Goal: Task Accomplishment & Management: Use online tool/utility

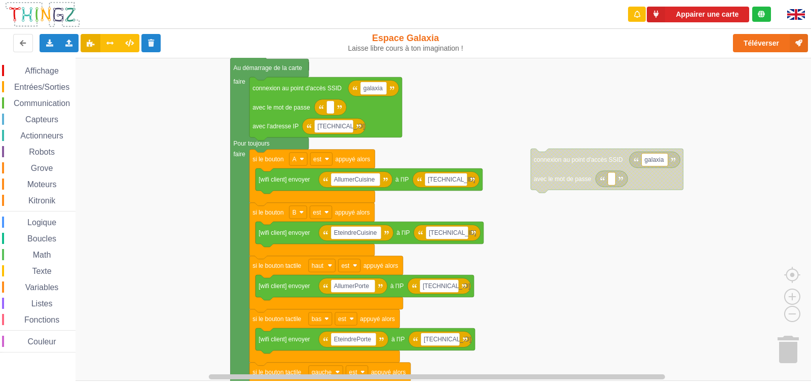
click at [461, 127] on div "Affichage Entrées/Sorties Communication Capteurs Actionneurs Robots Grove Moteu…" at bounding box center [409, 219] width 818 height 323
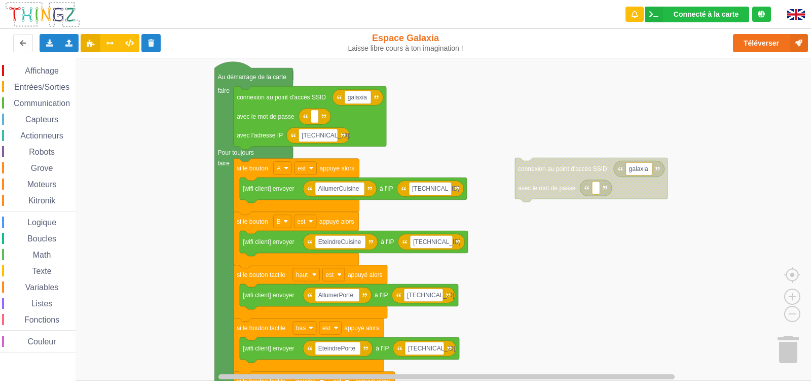
click at [531, 269] on div "Affichage Entrées/Sorties Communication Capteurs Actionneurs Robots Grove Moteu…" at bounding box center [409, 219] width 818 height 323
click at [760, 49] on button "Téléverser" at bounding box center [770, 43] width 75 height 18
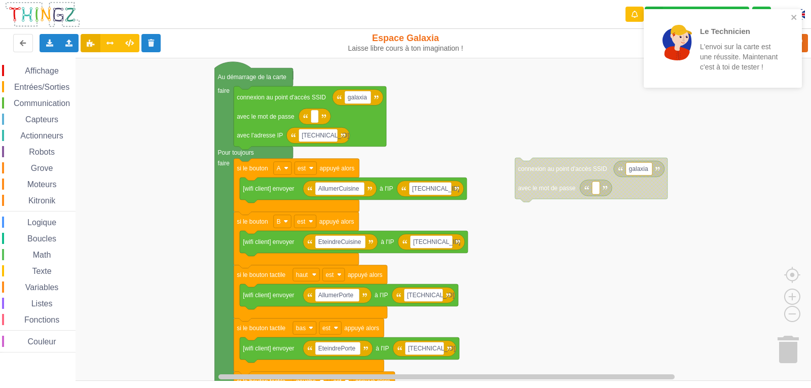
click at [730, 106] on rect "Espace de travail de Blocky" at bounding box center [409, 219] width 818 height 323
click at [791, 14] on icon "close" at bounding box center [793, 17] width 7 height 8
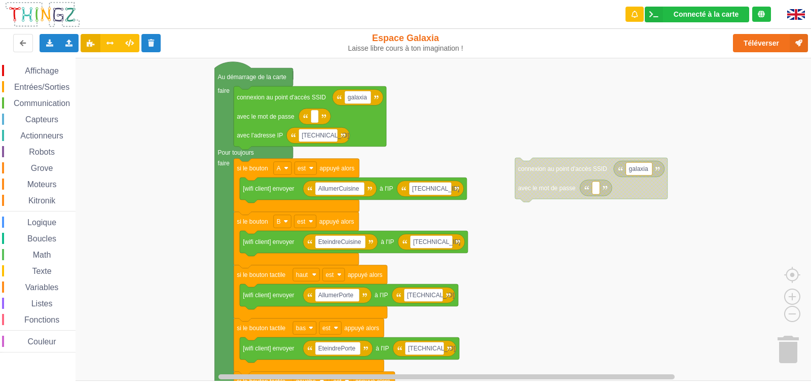
click at [773, 44] on div "Le Technicien L'envoi sur la carte est une réussite. Maintenant c'est à toi de …" at bounding box center [723, 52] width 162 height 90
click at [769, 44] on button "Téléverser" at bounding box center [770, 43] width 75 height 18
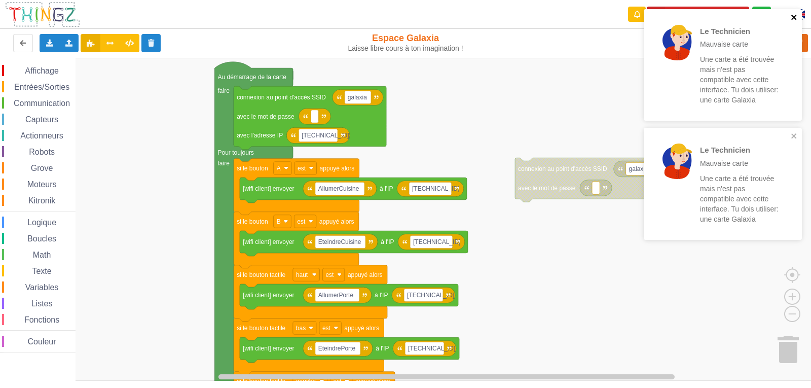
click at [793, 19] on icon "close" at bounding box center [793, 17] width 7 height 8
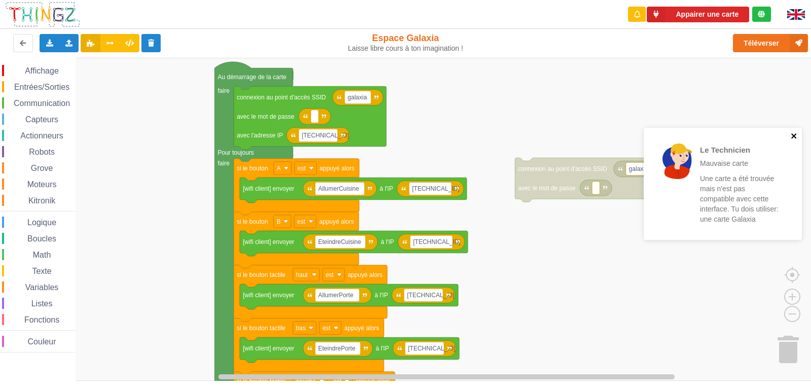
click at [793, 137] on div "Le Technicien Mauvaise carte Une carte a été trouvée mais n'est pas compatible …" at bounding box center [723, 128] width 162 height 242
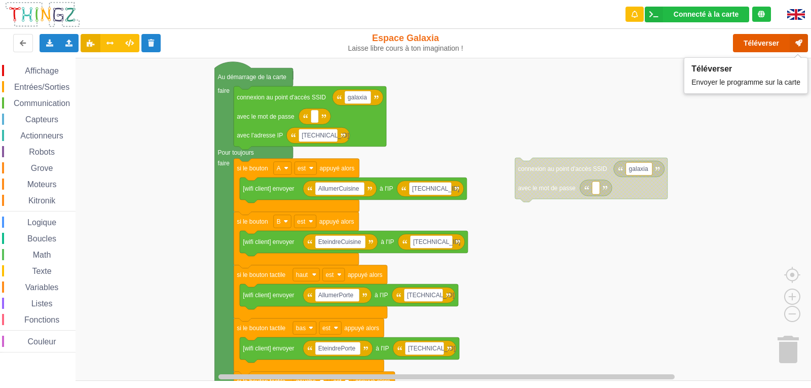
click at [757, 41] on button "Téléverser" at bounding box center [770, 43] width 75 height 18
click at [45, 87] on span "Entrées/Sorties" at bounding box center [42, 87] width 58 height 9
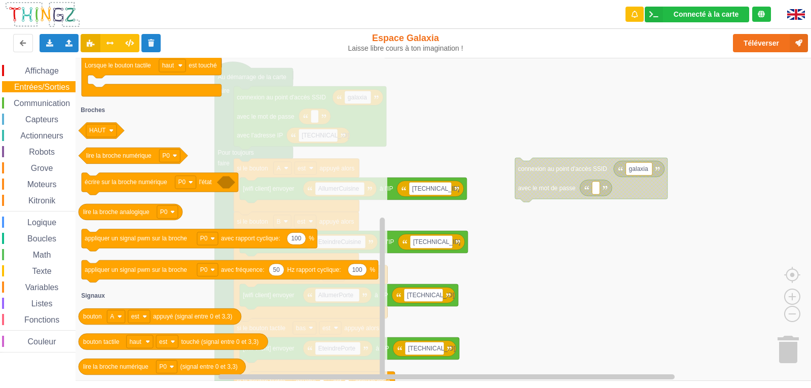
click at [67, 99] on span "Communication" at bounding box center [41, 103] width 59 height 9
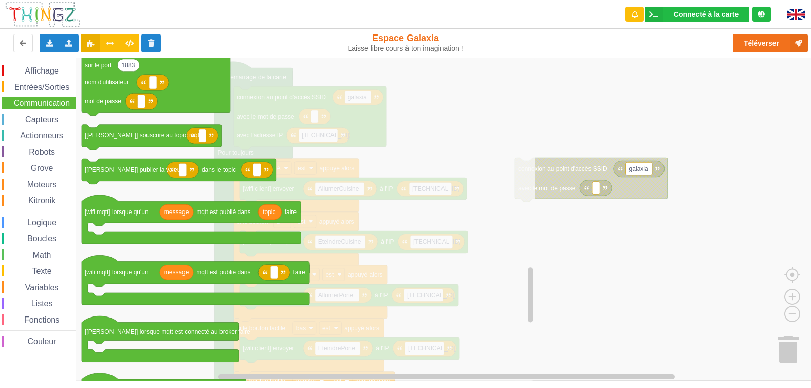
click at [44, 115] on div "Capteurs" at bounding box center [38, 119] width 73 height 11
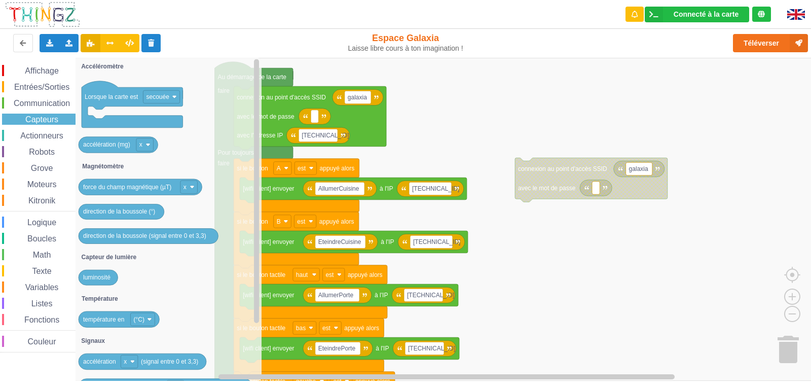
click at [47, 135] on span "Actionneurs" at bounding box center [42, 135] width 46 height 9
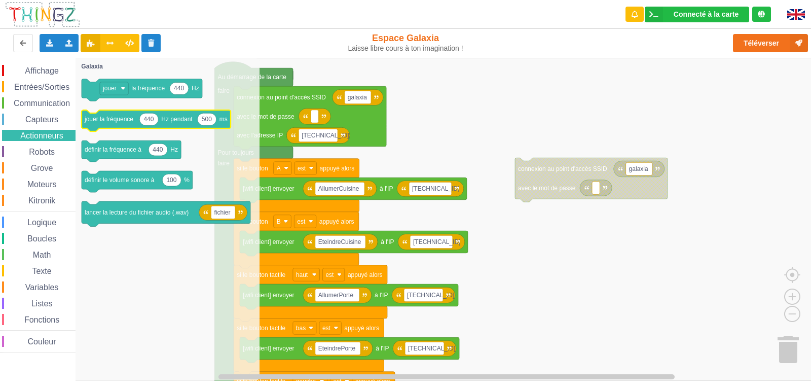
click at [55, 71] on span "Affichage" at bounding box center [41, 70] width 36 height 9
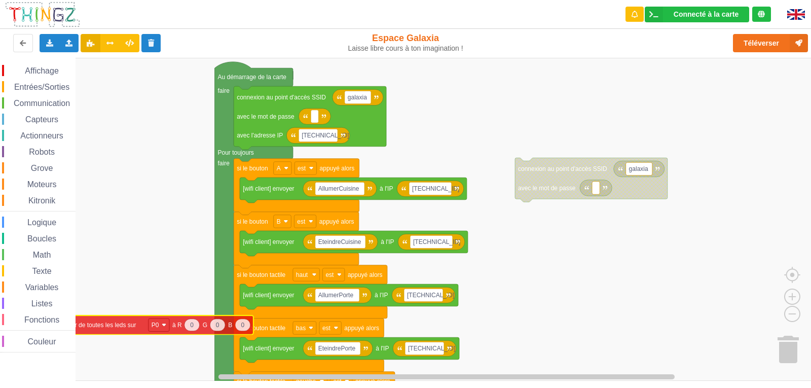
click at [54, 328] on div "Affichage Entrées/Sorties Communication Capteurs Actionneurs Robots Grove Moteu…" at bounding box center [409, 219] width 818 height 323
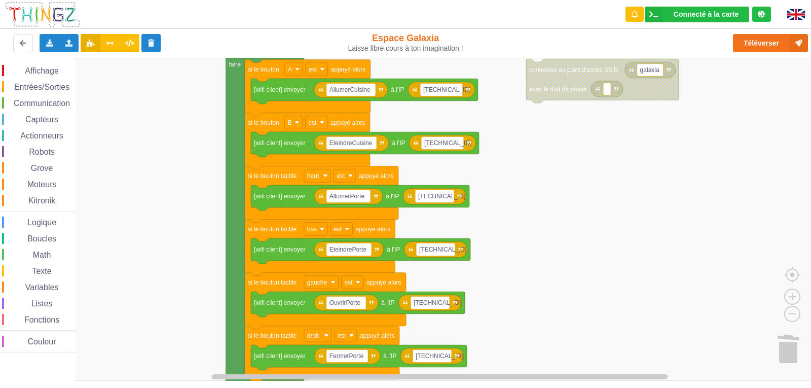
click at [501, 180] on div "Affichage Entrées/Sorties Communication Capteurs Actionneurs Robots Grove Moteu…" at bounding box center [409, 219] width 818 height 323
click at [367, 199] on input "AllumerPorte" at bounding box center [348, 196] width 44 height 13
drag, startPoint x: 367, startPoint y: 198, endPoint x: 352, endPoint y: 195, distance: 15.0
click at [352, 195] on input "AllumerPorte" at bounding box center [348, 196] width 44 height 13
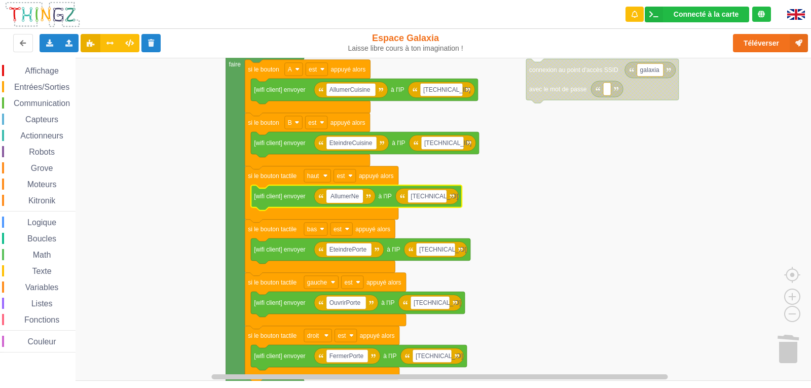
type input "AllumerNeo"
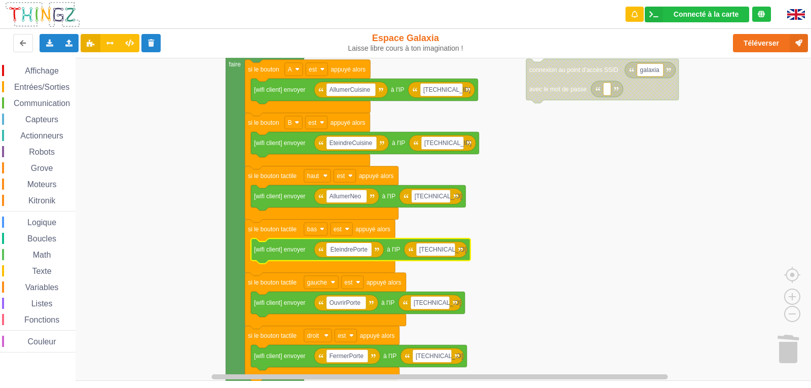
click at [367, 250] on input "EteindrePorte" at bounding box center [348, 249] width 45 height 13
drag, startPoint x: 367, startPoint y: 250, endPoint x: 354, endPoint y: 250, distance: 12.7
click at [354, 250] on input "EteindrePorte" at bounding box center [348, 249] width 45 height 13
type input "EteindreNeo"
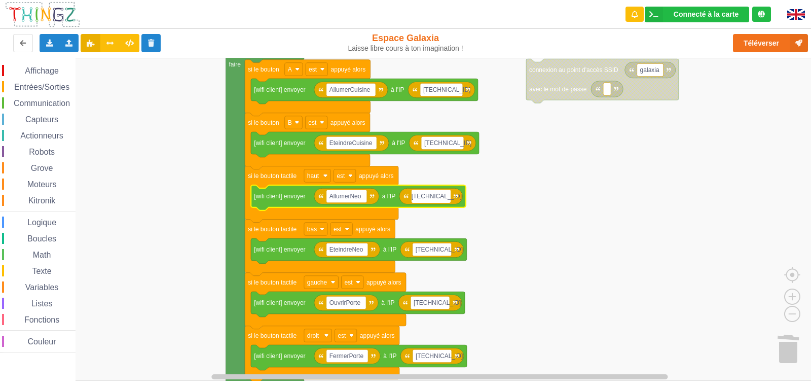
click at [445, 194] on input "[TECHNICAL_ID]" at bounding box center [430, 196] width 39 height 13
type input "[TECHNICAL_ID]"
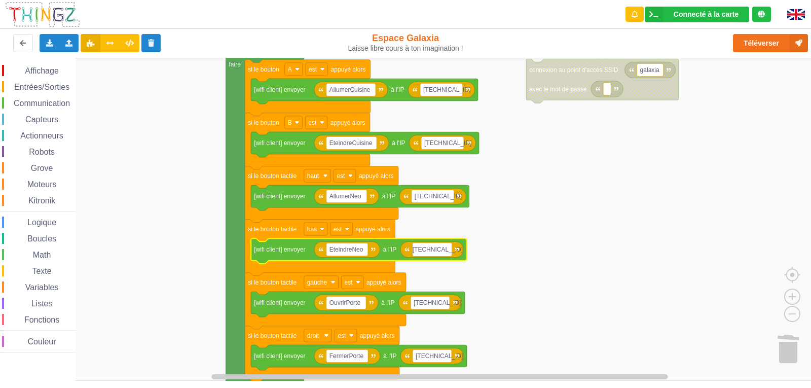
click at [447, 248] on input "[TECHNICAL_ID]" at bounding box center [431, 249] width 39 height 13
type input "[TECHNICAL_ID]"
click at [478, 253] on rect "Espace de travail de Blocky" at bounding box center [409, 219] width 818 height 323
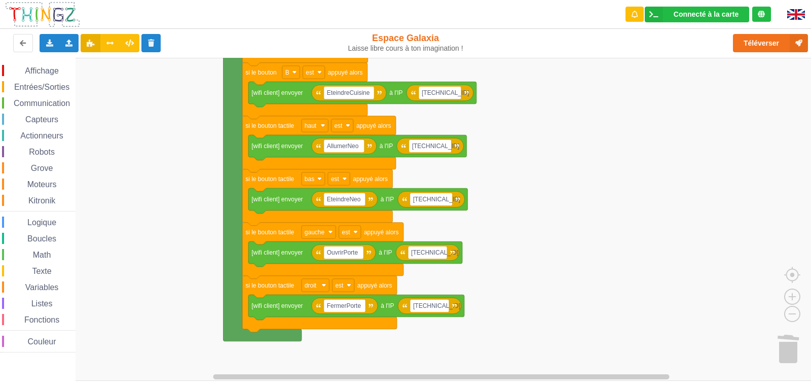
click at [486, 189] on rect "Espace de travail de Blocky" at bounding box center [409, 219] width 818 height 323
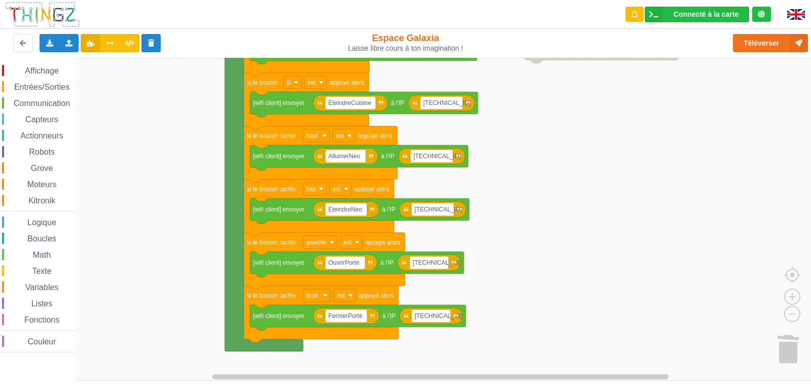
click at [602, 171] on div "Affichage Entrées/Sorties Communication Capteurs Actionneurs Robots Grove Moteu…" at bounding box center [409, 219] width 818 height 323
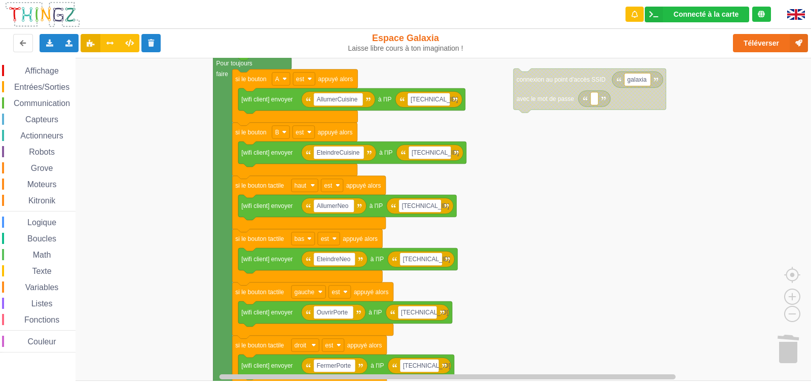
click at [510, 211] on div "Affichage Entrées/Sorties Communication Capteurs Actionneurs Robots Grove Moteu…" at bounding box center [409, 219] width 818 height 323
click at [746, 51] on button "Téléverser" at bounding box center [770, 43] width 75 height 18
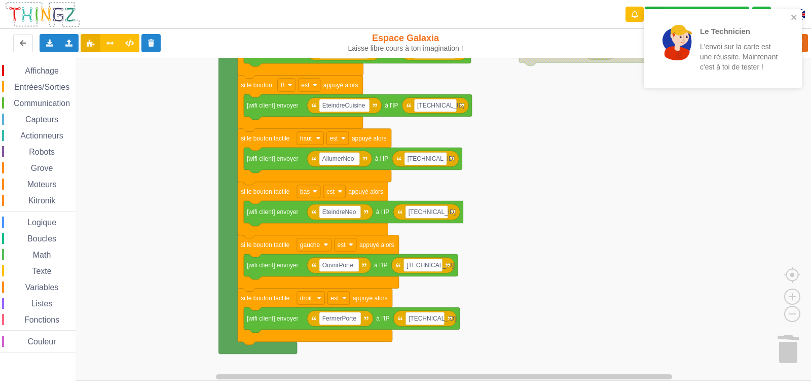
click at [676, 221] on rect "Espace de travail de Blocky" at bounding box center [409, 219] width 818 height 323
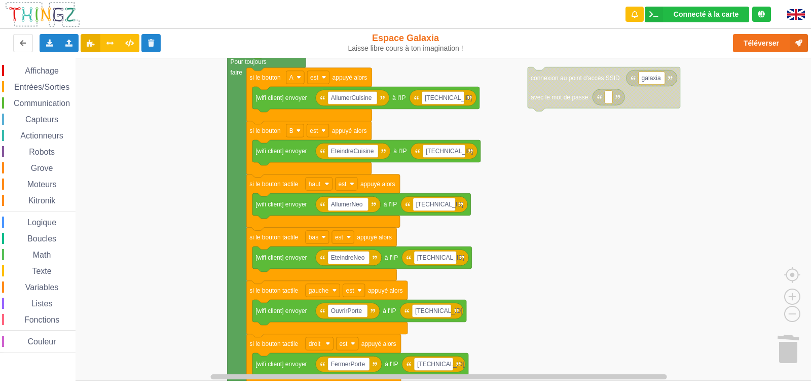
click at [182, 145] on div "Affichage Entrées/Sorties Communication Capteurs Actionneurs Robots Grove Moteu…" at bounding box center [409, 219] width 818 height 323
click at [48, 47] on div "Exporter l'assemblage de blocs Exporter l'assemblage de blocs au format Python" at bounding box center [50, 43] width 20 height 18
click at [85, 79] on span "Exporter l'assemblage de blocs au format Python" at bounding box center [139, 80] width 155 height 8
click at [51, 45] on icon at bounding box center [49, 43] width 9 height 6
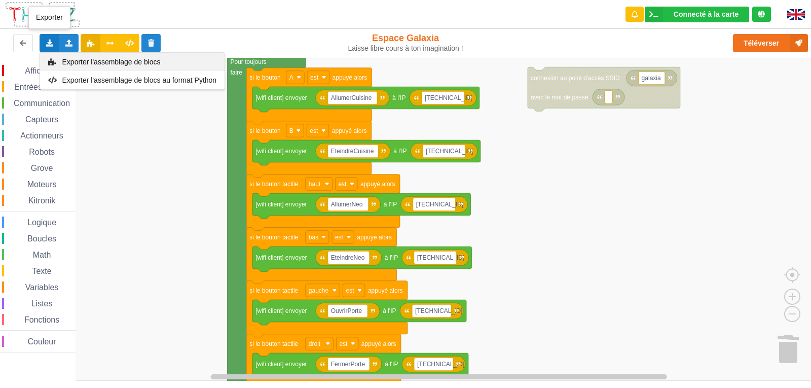
click at [98, 58] on span "Exporter l'assemblage de blocs" at bounding box center [111, 62] width 98 height 8
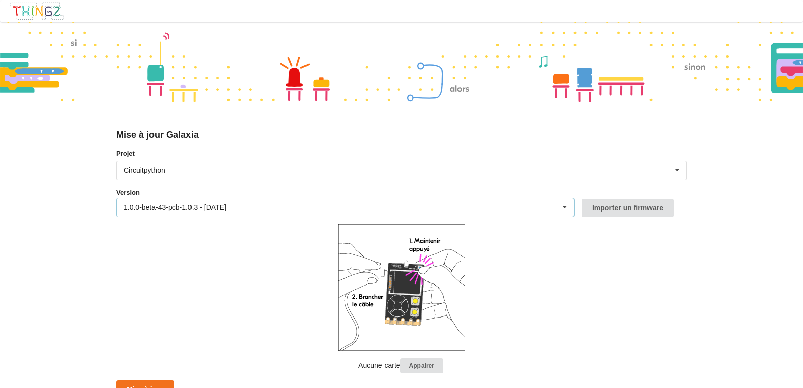
click at [319, 198] on div "1.0.0-beta-43-pcb-1.0.3 - [DATE] 1.0.0-beta-43-pcb-1.0.3 - [DATE] 1.0.0-beta-42…" at bounding box center [345, 207] width 459 height 19
click at [253, 171] on div "Circuitpython Micropython Circuitpython" at bounding box center [401, 170] width 571 height 19
click at [241, 209] on div "Circuitpython" at bounding box center [402, 207] width 570 height 19
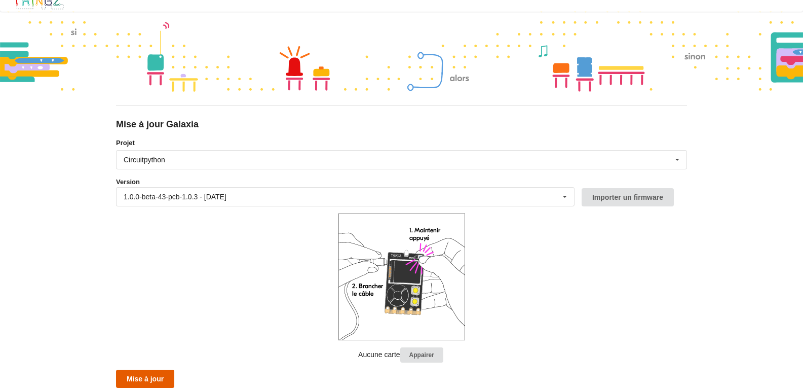
click at [157, 373] on button "Mise à jour" at bounding box center [145, 378] width 58 height 18
click at [169, 384] on button "Mise à jour" at bounding box center [145, 378] width 58 height 18
click at [282, 167] on div "Circuitpython Micropython Circuitpython" at bounding box center [401, 159] width 571 height 19
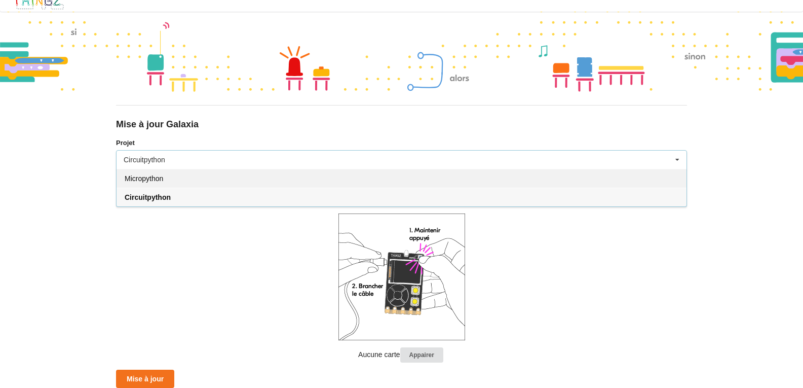
click at [206, 173] on div "Micropython" at bounding box center [402, 178] width 570 height 19
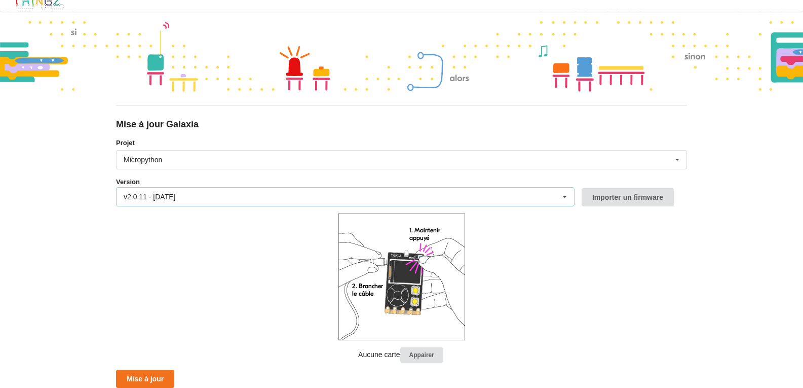
click at [449, 201] on div "v2.0.11 - 22/09/2025 v2.0.11 - 22/09/2025 v2.0.10 - 15/09/2025 v2.0.9 - 09/09/2…" at bounding box center [345, 196] width 459 height 19
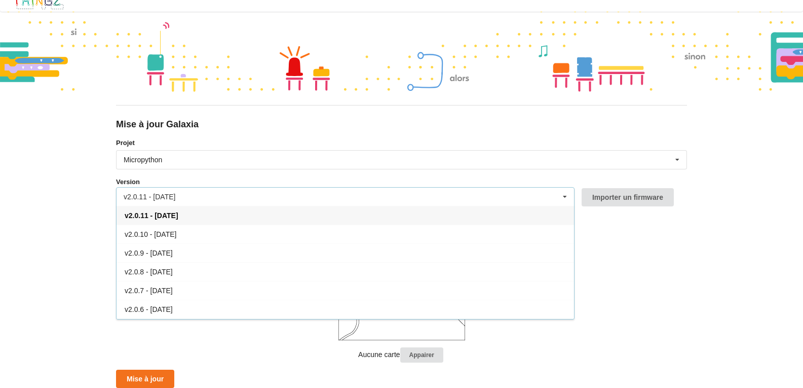
click at [443, 212] on div "v2.0.11 - 22/09/2025" at bounding box center [346, 215] width 458 height 19
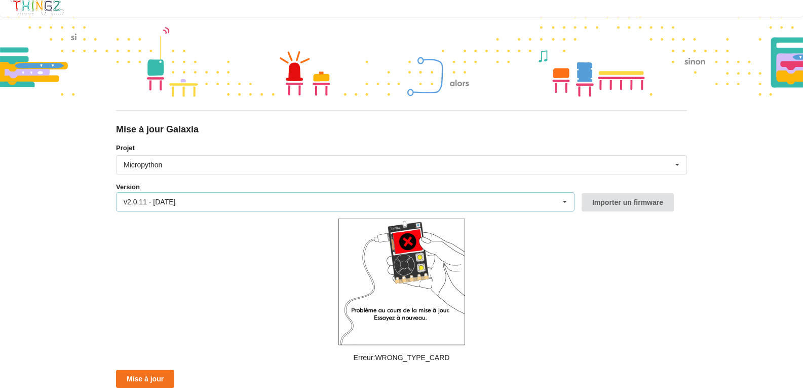
scroll to position [6, 0]
click at [171, 379] on button "Mise à jour" at bounding box center [145, 378] width 58 height 18
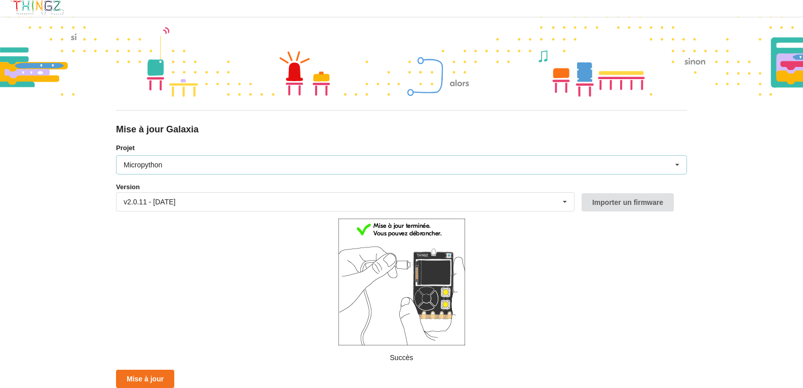
click at [264, 172] on div "Micropython Micropython Circuitpython" at bounding box center [401, 164] width 571 height 19
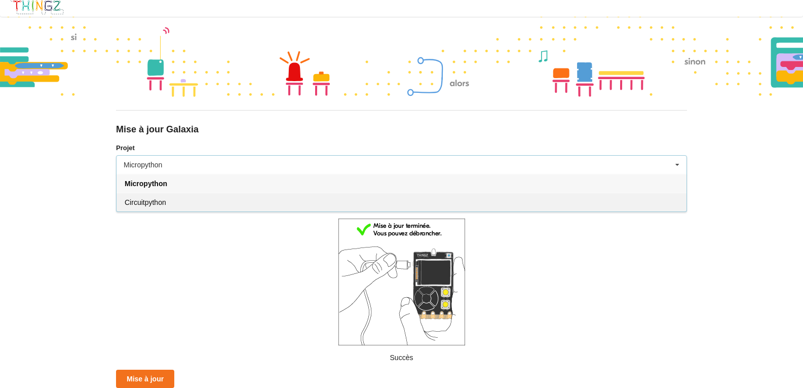
click at [197, 202] on div "Circuitpython" at bounding box center [402, 202] width 570 height 19
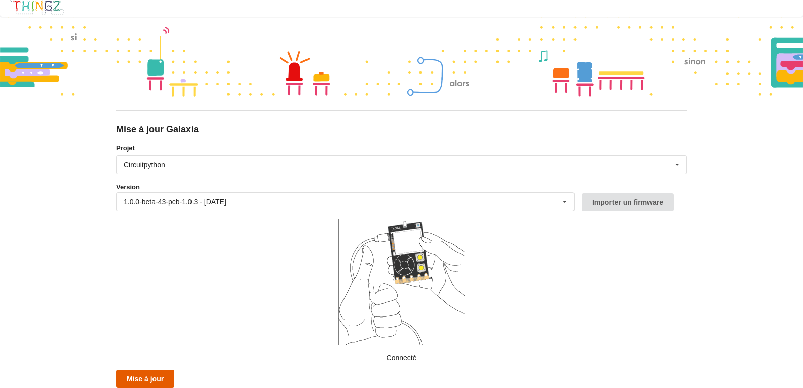
click at [155, 375] on button "Mise à jour" at bounding box center [145, 378] width 58 height 18
